Goal: Task Accomplishment & Management: Manage account settings

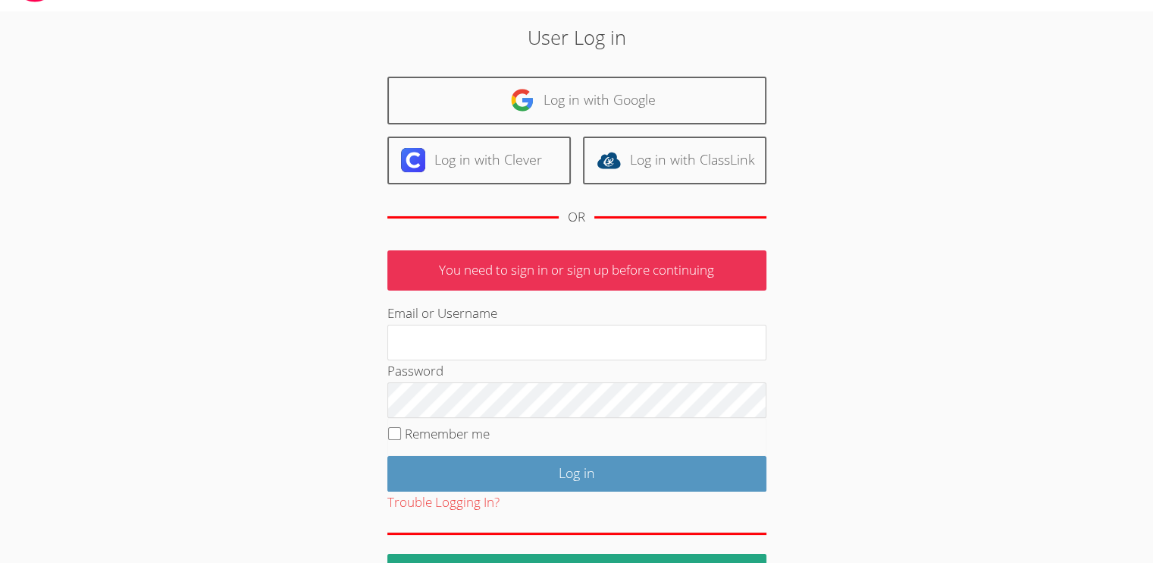
scroll to position [90, 0]
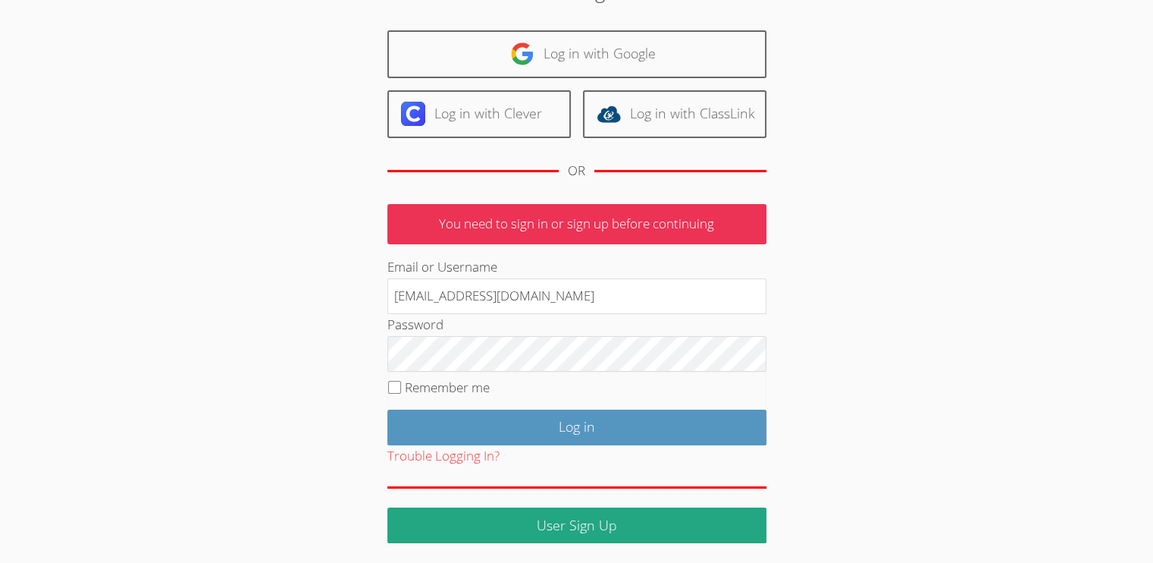
drag, startPoint x: 574, startPoint y: 288, endPoint x: 271, endPoint y: 281, distance: 302.6
click at [271, 281] on div "User Log in Log in with Google Log in with Clever Log in with ClassLink OR You …" at bounding box center [576, 259] width 623 height 566
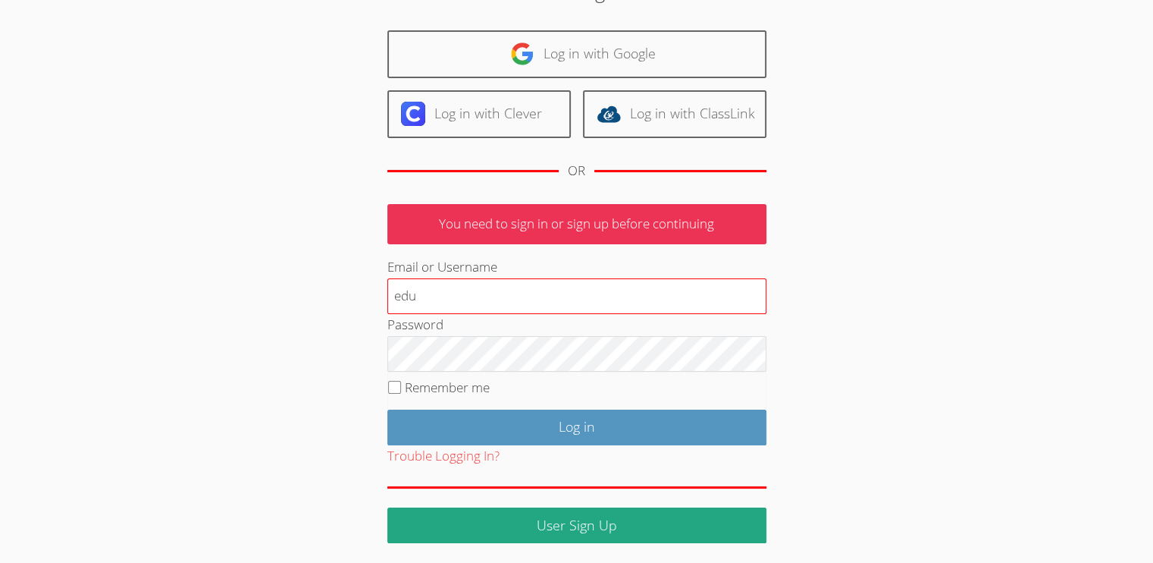
type input "[EMAIL_ADDRESS][PERSON_NAME][PERSON_NAME][DOMAIN_NAME]"
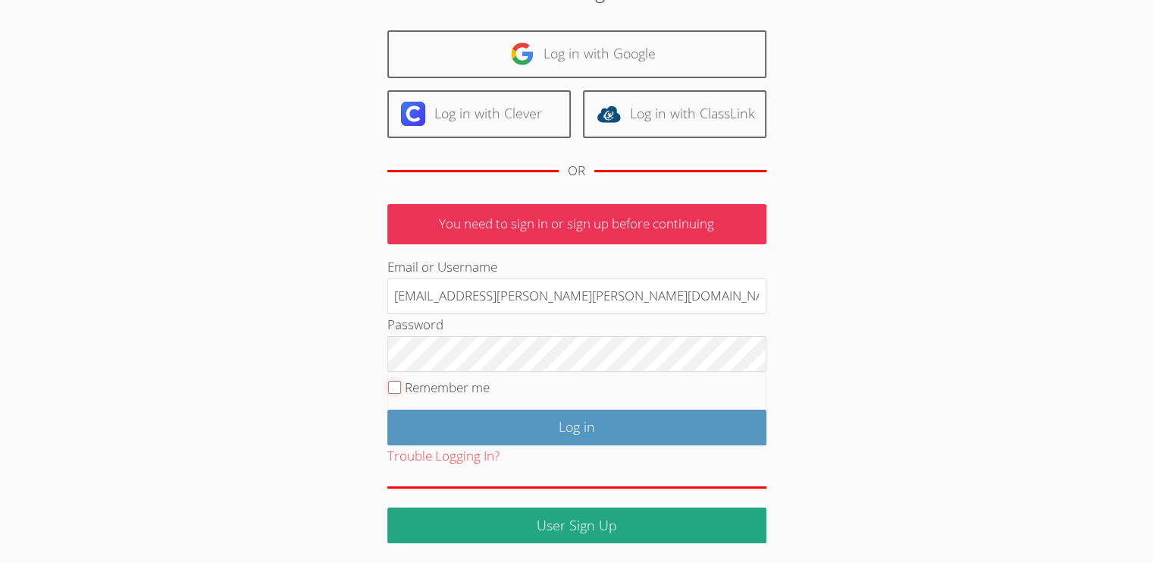
click at [397, 384] on input "Remember me" at bounding box center [394, 387] width 13 height 13
checkbox input "true"
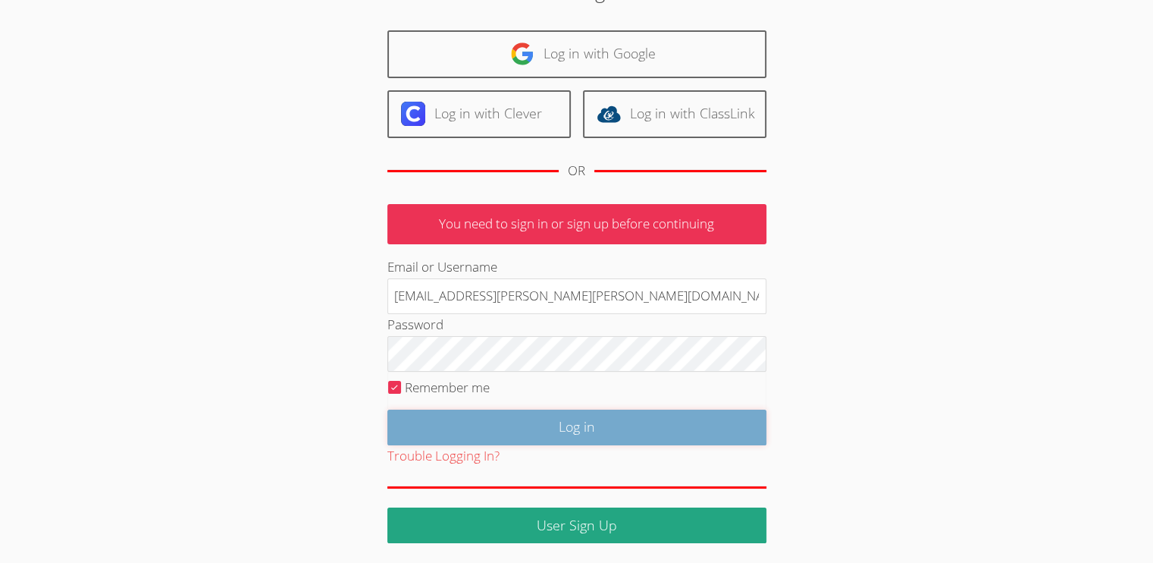
click at [560, 421] on input "Log in" at bounding box center [576, 427] width 379 height 36
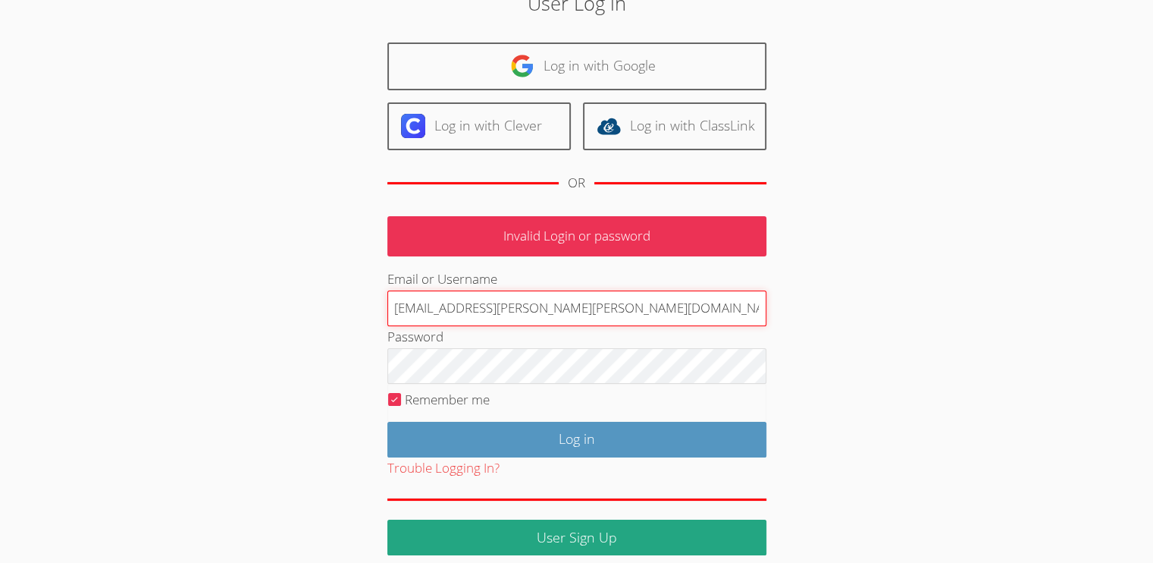
scroll to position [90, 0]
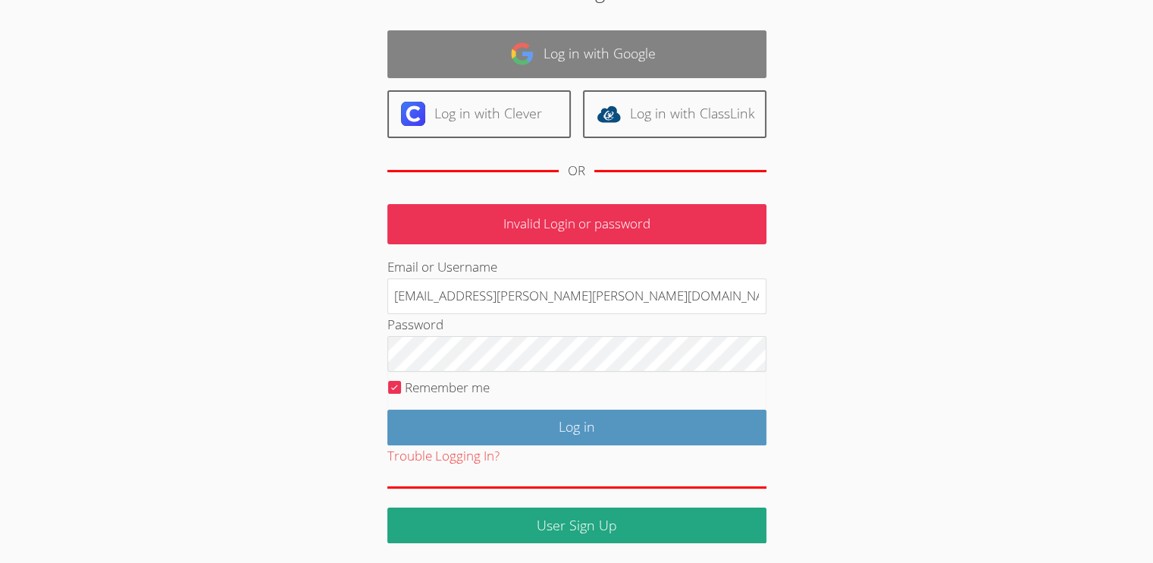
click at [644, 46] on link "Log in with Google" at bounding box center [576, 54] width 379 height 48
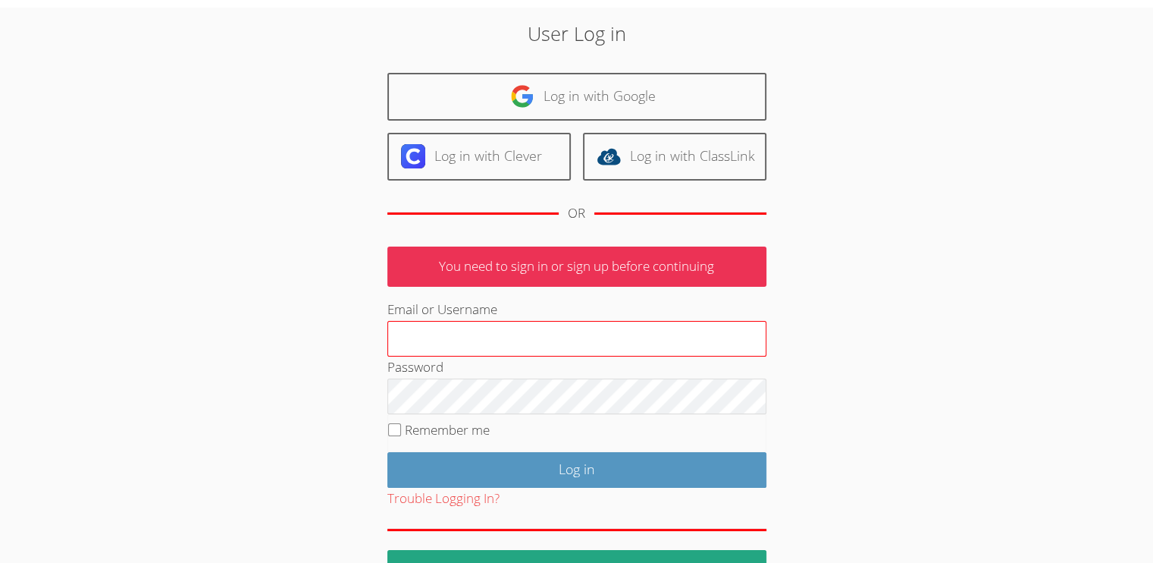
scroll to position [90, 0]
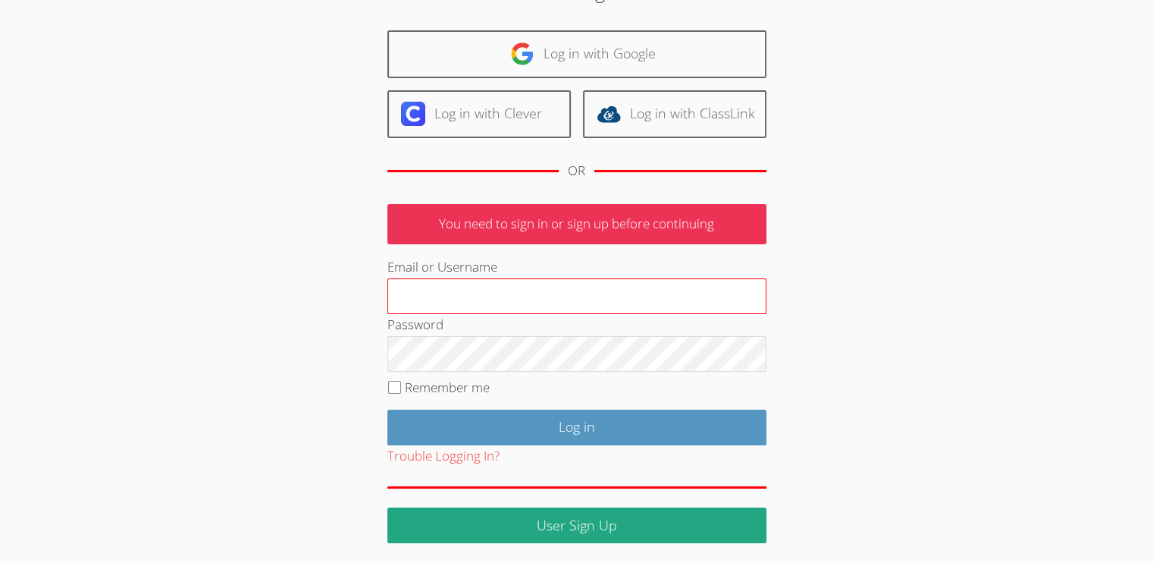
type input "[EMAIL_ADDRESS][DOMAIN_NAME]"
drag, startPoint x: 604, startPoint y: 293, endPoint x: 272, endPoint y: 285, distance: 332.2
click at [265, 288] on div "User Log in Log in with Google Log in with Clever Log in with ClassLink OR You …" at bounding box center [576, 259] width 623 height 566
